Goal: Find specific page/section: Find specific page/section

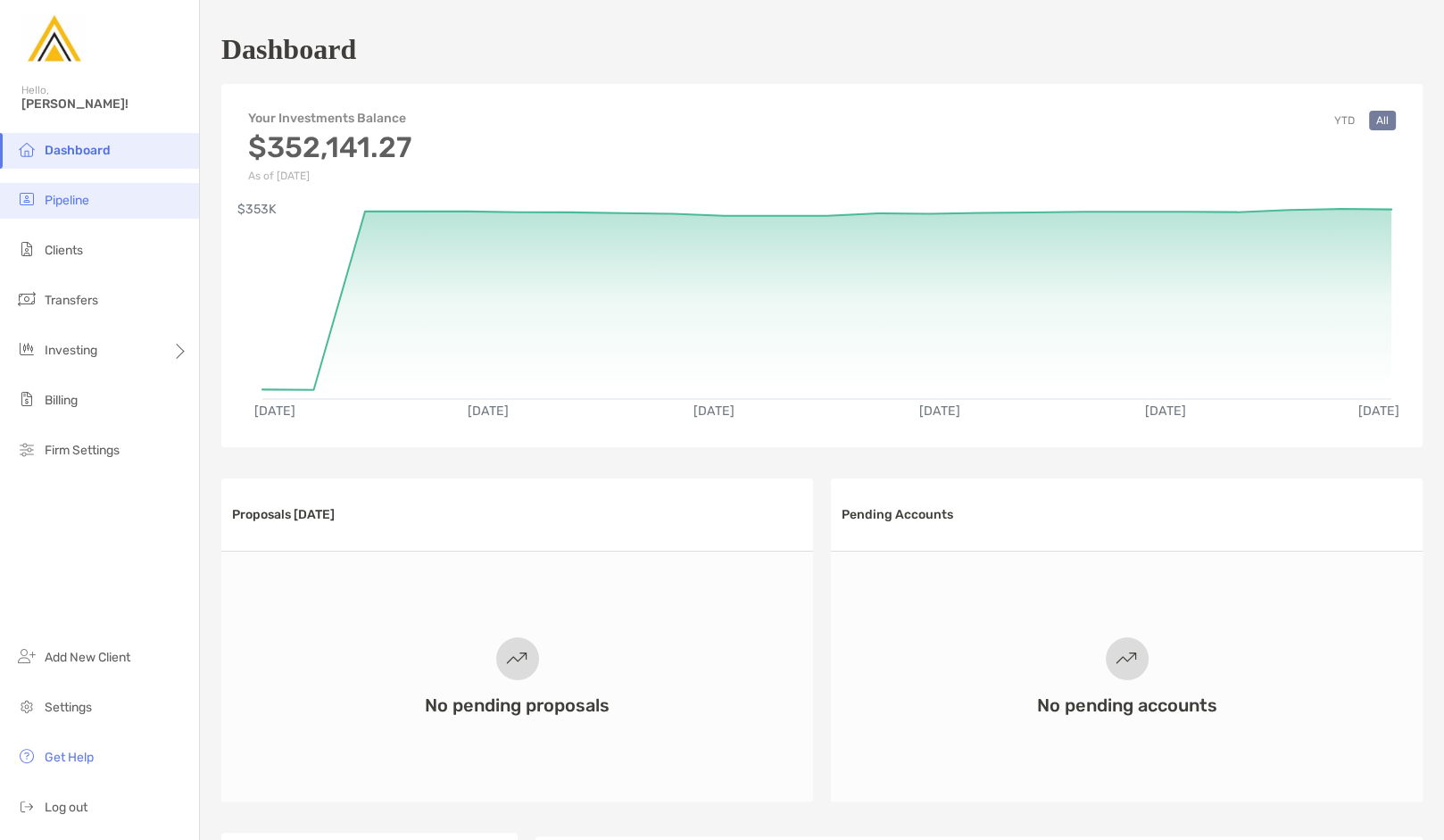
click at [118, 198] on li "Pipeline" at bounding box center [99, 201] width 199 height 36
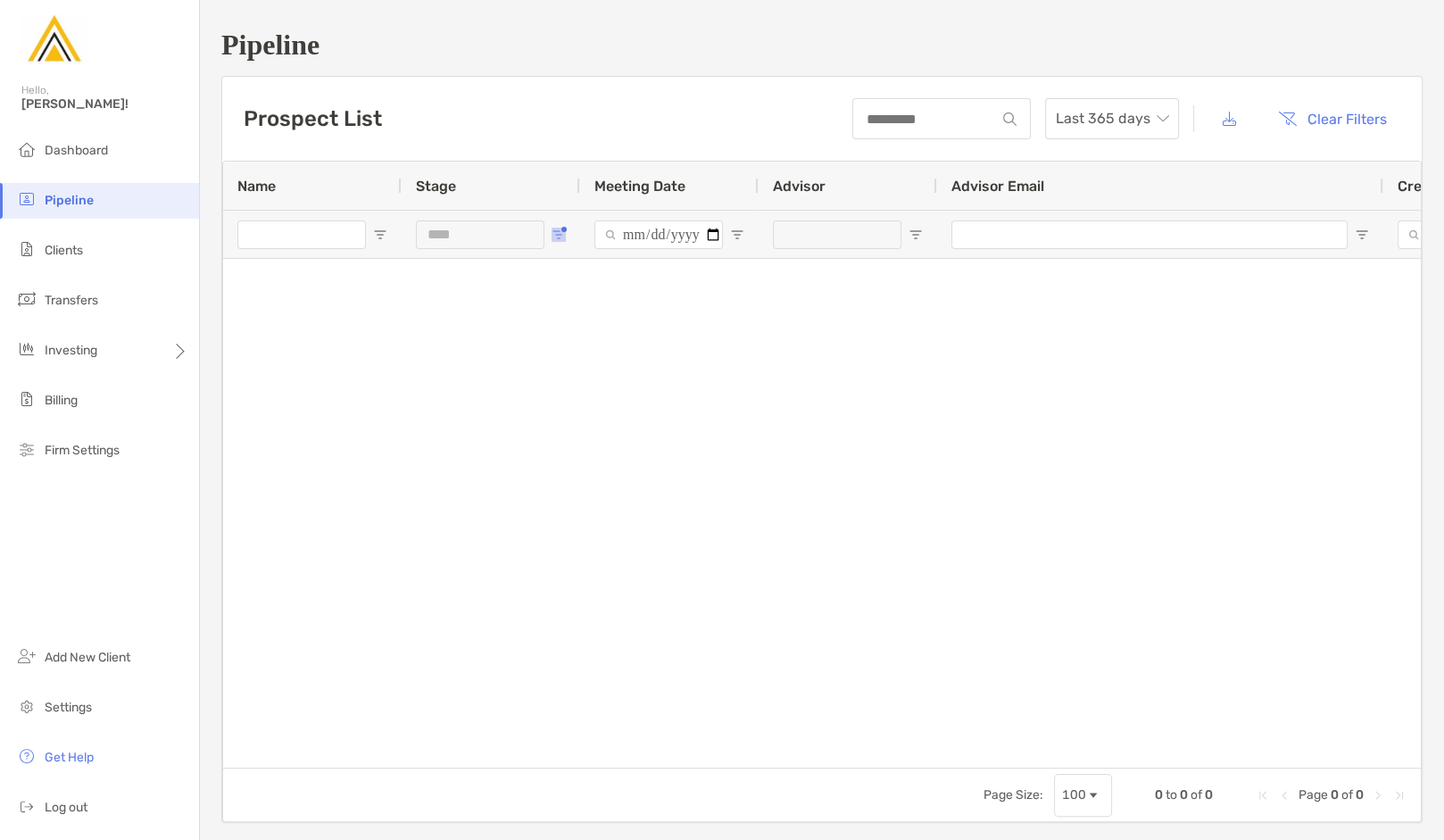
click at [556, 231] on span "Open Filter Menu" at bounding box center [558, 235] width 14 height 14
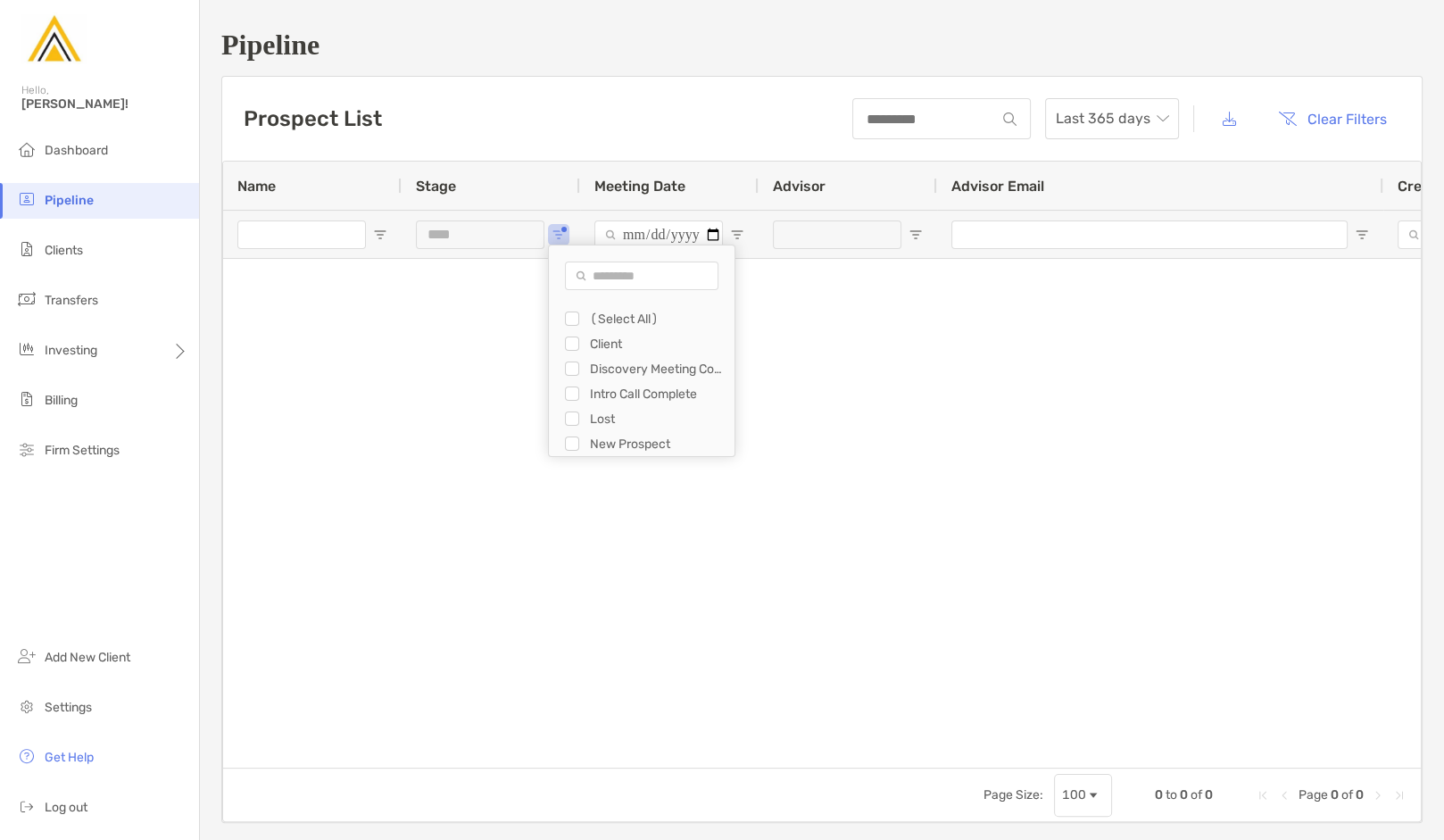
click at [593, 437] on div "New Prospect" at bounding box center [658, 444] width 134 height 15
type input "**********"
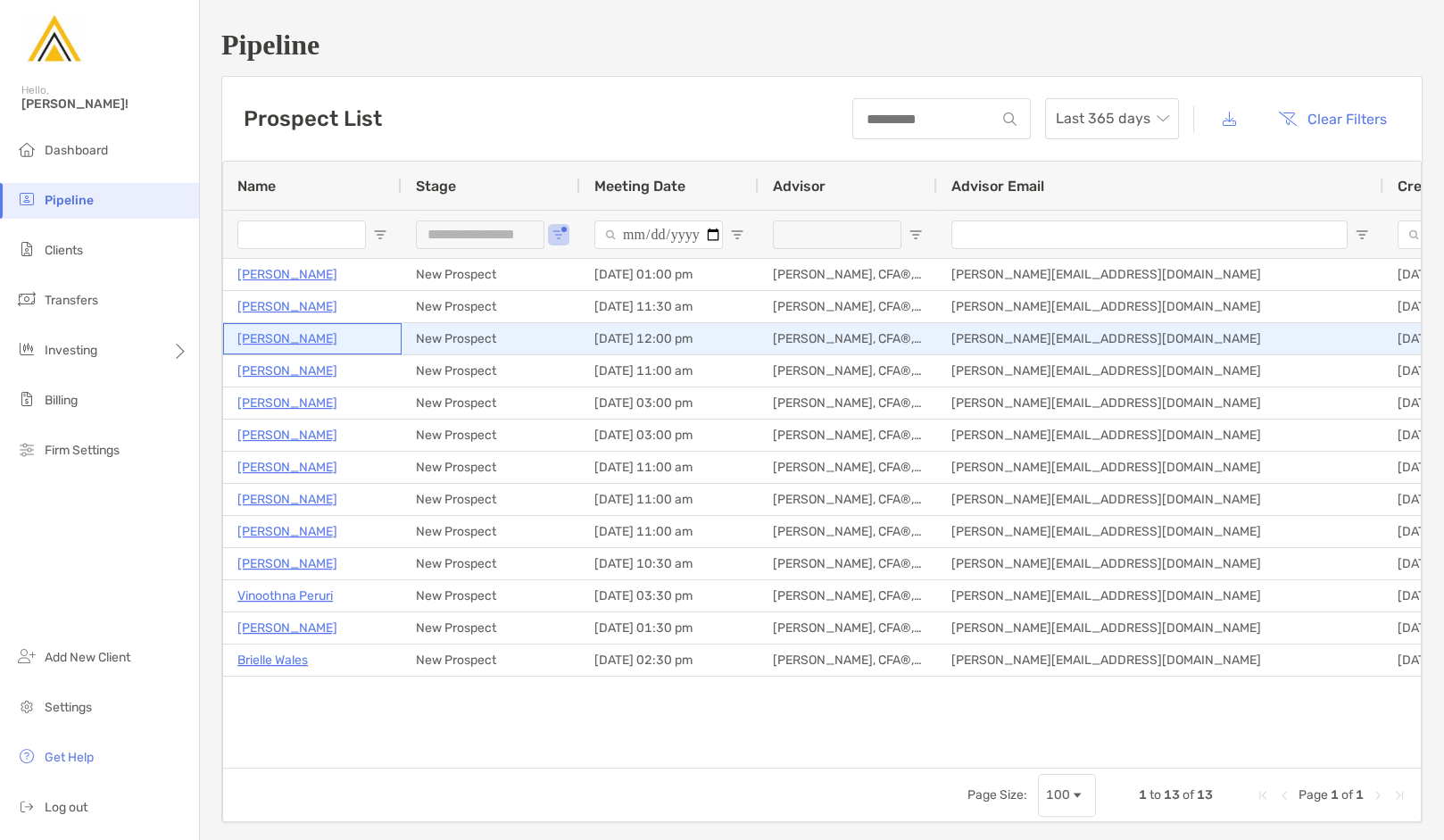
click at [301, 343] on p "[PERSON_NAME]" at bounding box center [288, 339] width 100 height 23
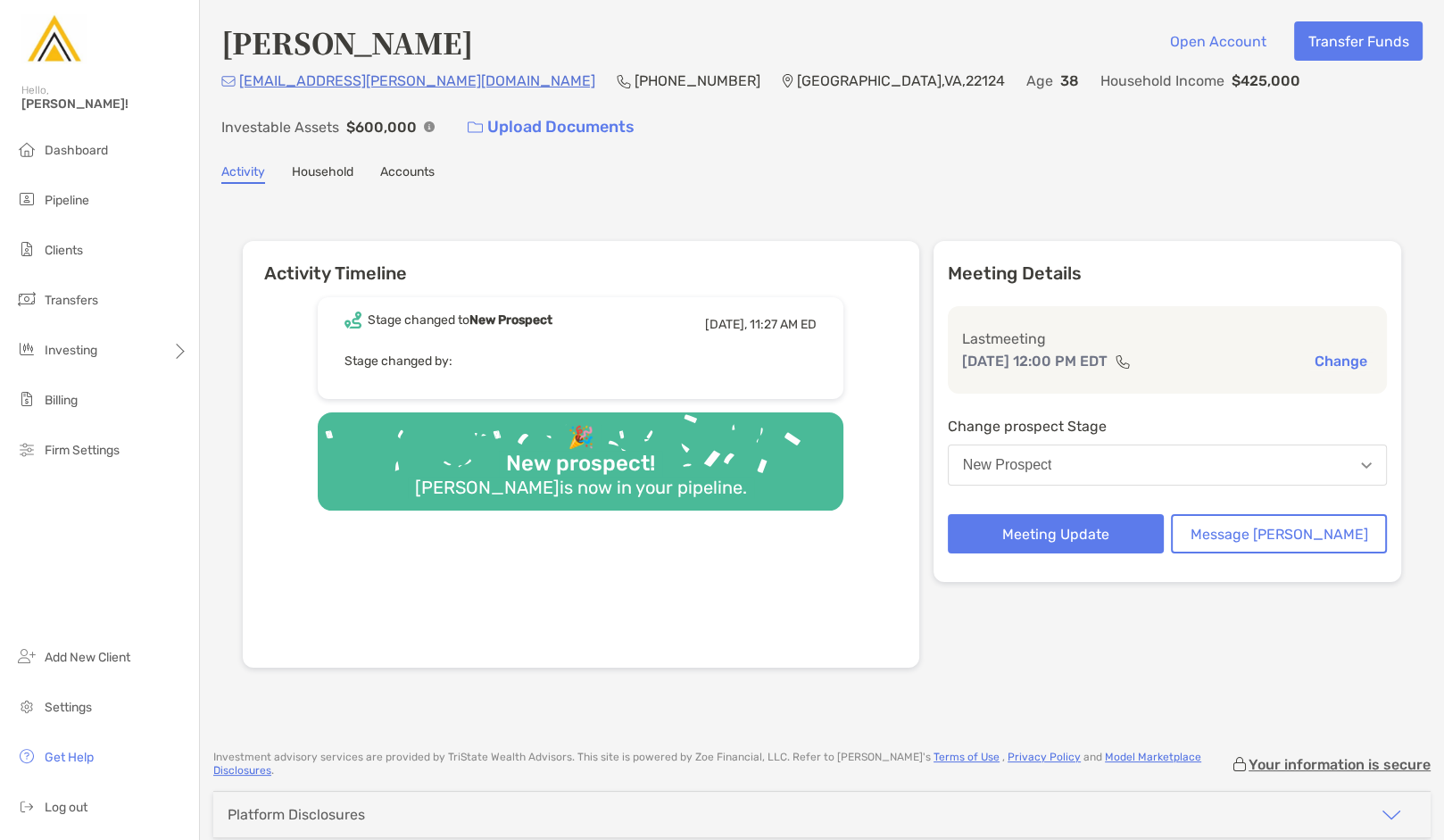
click at [907, 153] on div "[PERSON_NAME] Open Account Transfer Funds [EMAIL_ADDRESS][PERSON_NAME][DOMAIN_N…" at bounding box center [821, 366] width 1244 height 733
